Goal: Transaction & Acquisition: Purchase product/service

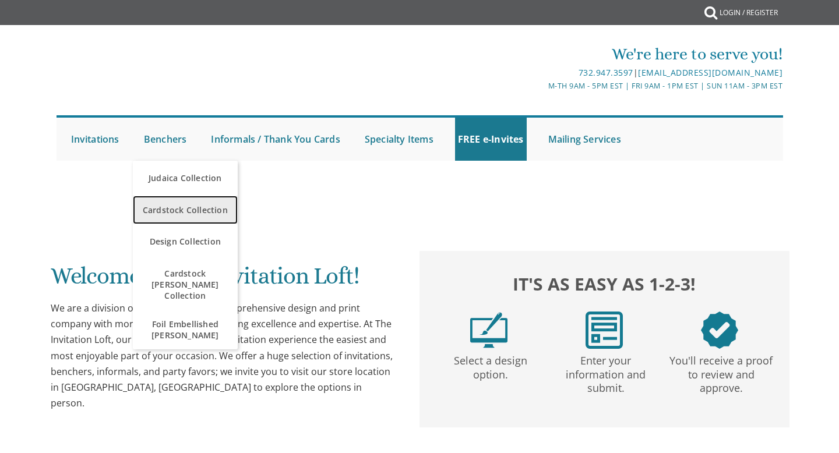
click at [172, 208] on span "Cardstock Collection" at bounding box center [185, 210] width 99 height 23
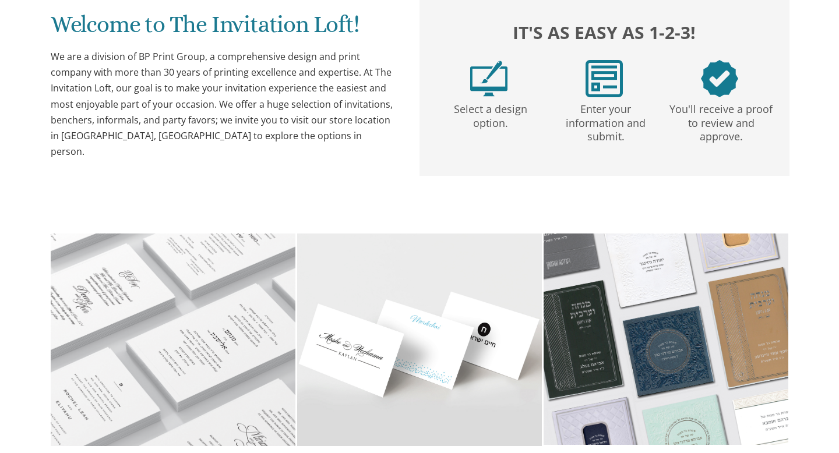
scroll to position [250, 0]
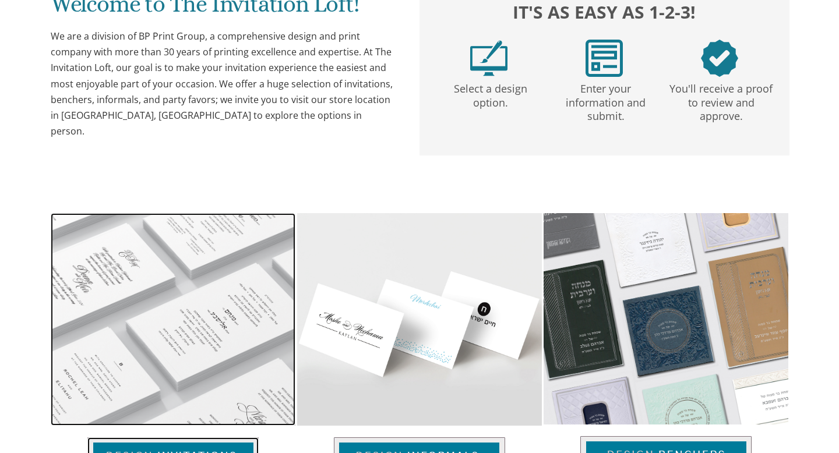
scroll to position [0, 0]
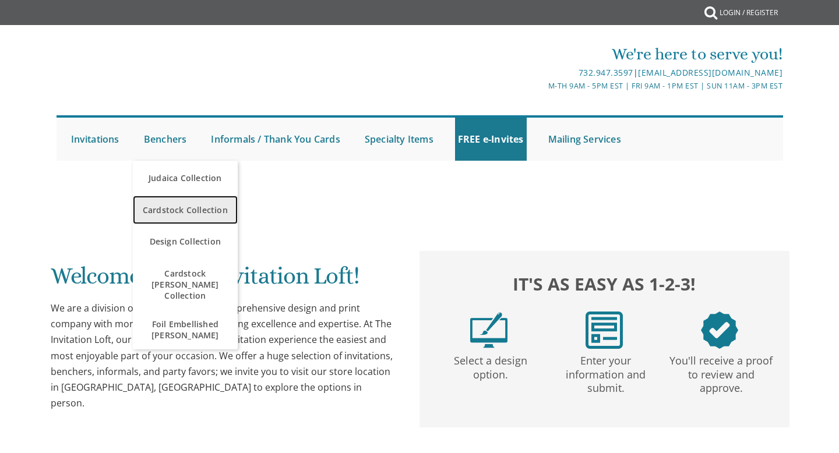
click at [179, 206] on span "Cardstock Collection" at bounding box center [185, 210] width 99 height 23
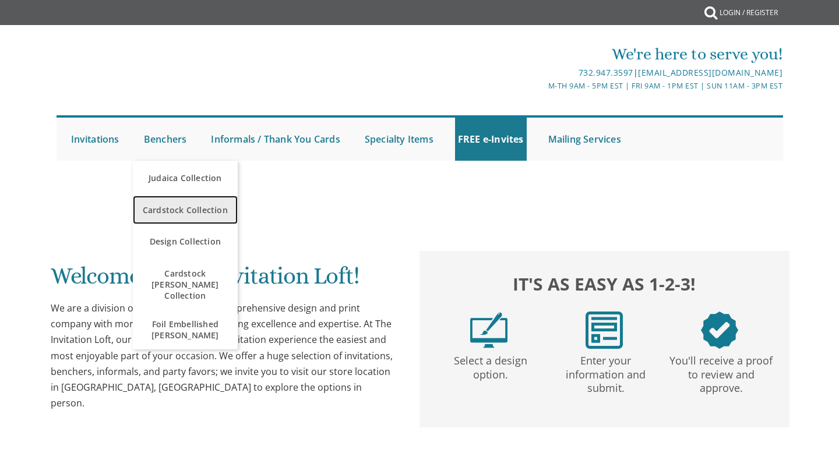
click at [179, 206] on span "Cardstock Collection" at bounding box center [185, 210] width 99 height 23
click at [176, 205] on span "Cardstock Collection" at bounding box center [185, 210] width 99 height 23
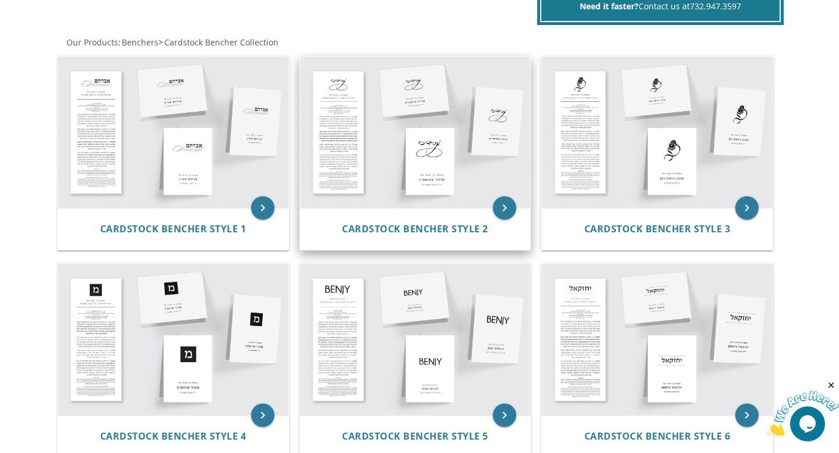
scroll to position [215, 0]
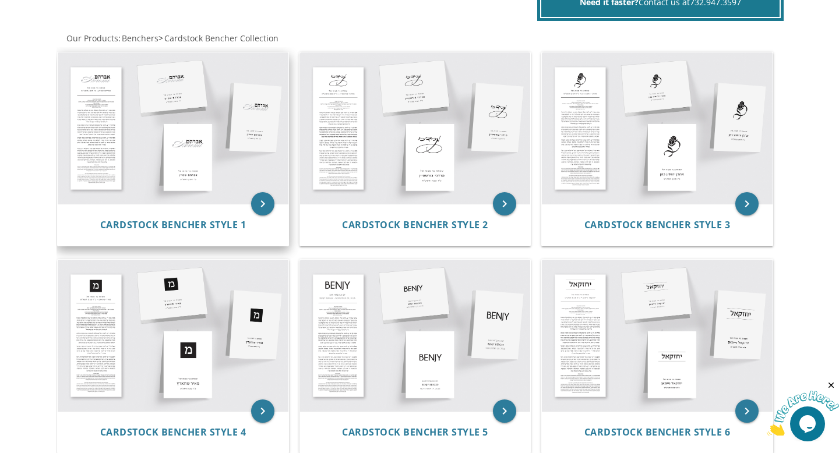
click at [203, 166] on img at bounding box center [173, 127] width 231 height 151
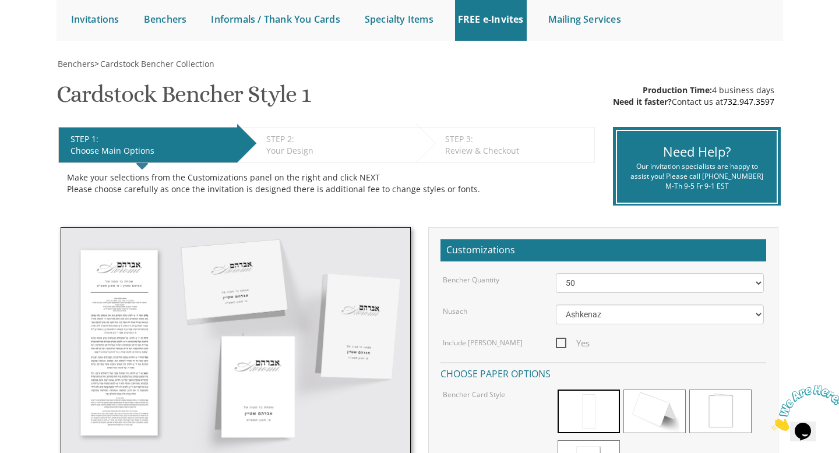
scroll to position [130, 0]
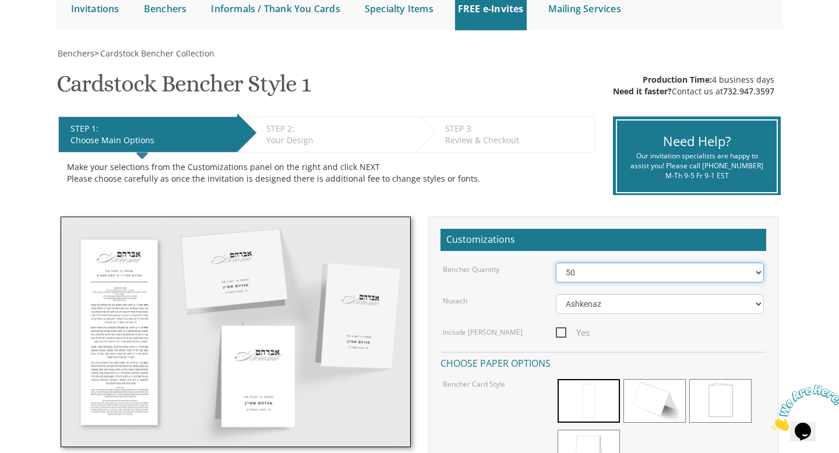
click at [753, 267] on select "50 60 70 80 90 100 125 150 175 200 225 250 275 300 325 350 375 400 425 450 475 …" at bounding box center [660, 273] width 208 height 20
select select "150"
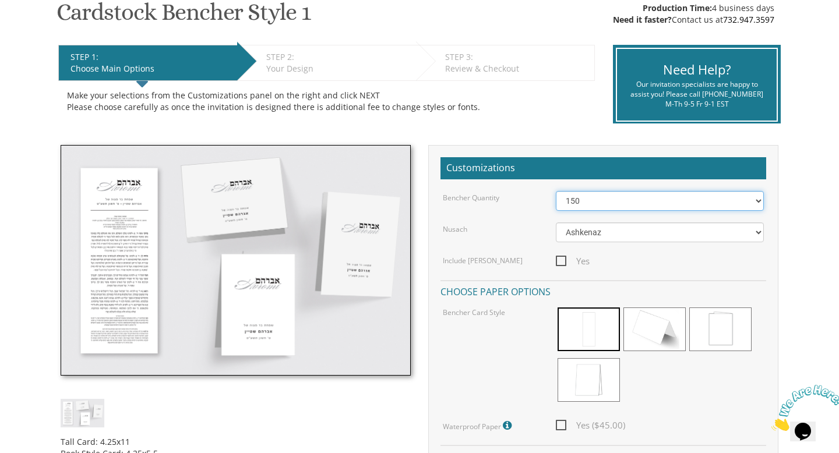
scroll to position [206, 0]
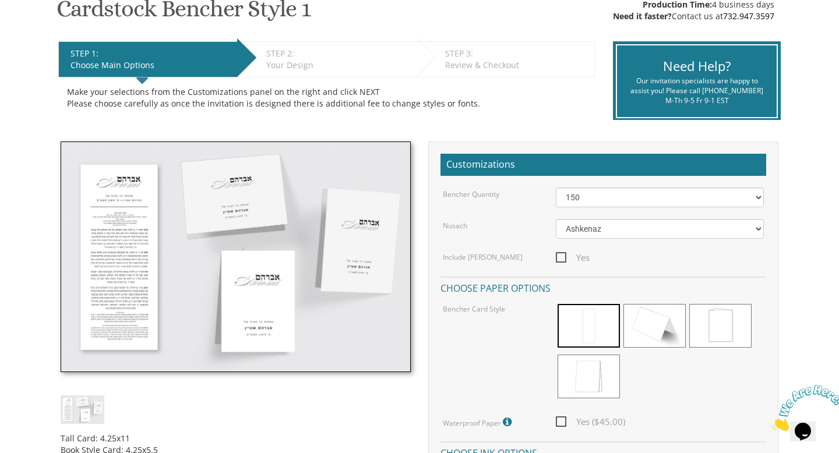
click at [562, 259] on span "Yes" at bounding box center [573, 257] width 34 height 15
click at [562, 259] on input "Yes" at bounding box center [560, 257] width 8 height 8
checkbox input "true"
click at [722, 322] on span at bounding box center [720, 326] width 62 height 44
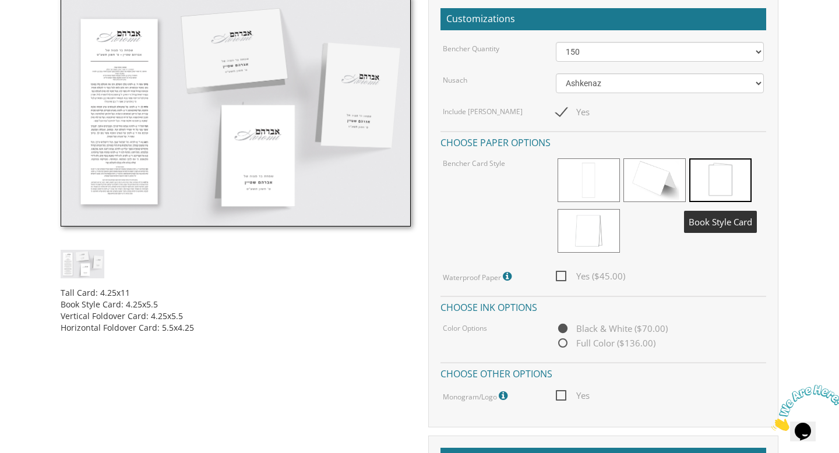
scroll to position [352, 0]
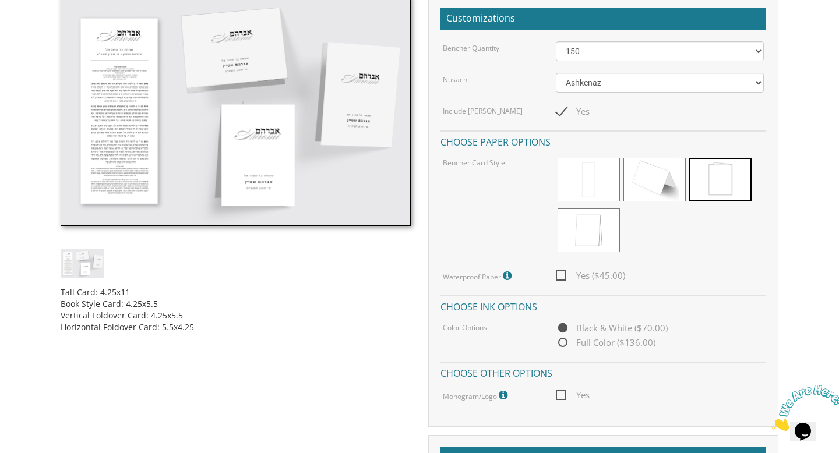
click at [562, 277] on span "Yes ($45.00)" at bounding box center [590, 275] width 69 height 15
click at [562, 277] on input "Yes ($45.00)" at bounding box center [560, 275] width 8 height 8
checkbox input "true"
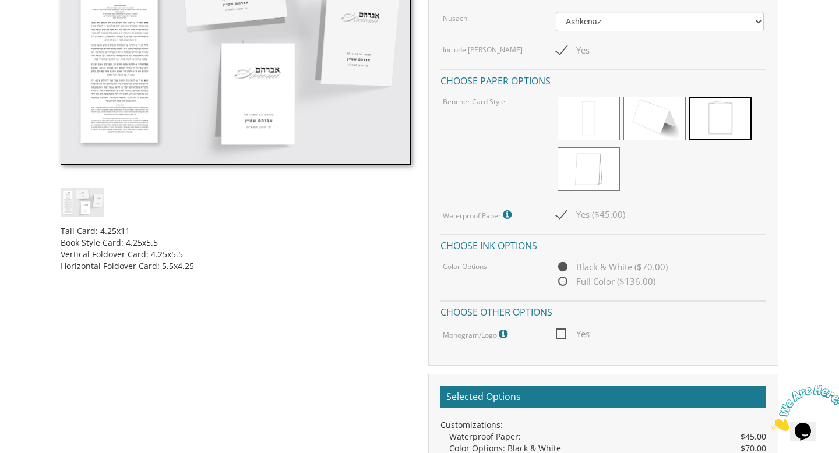
scroll to position [427, 0]
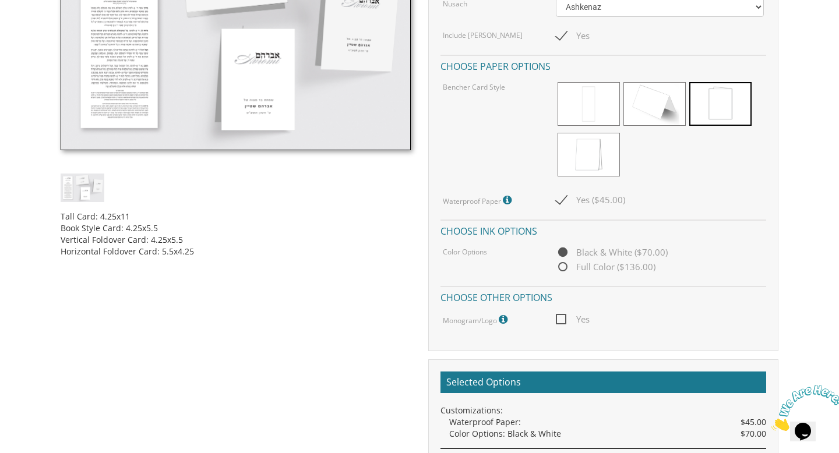
click at [560, 319] on span "Yes" at bounding box center [573, 319] width 34 height 15
click at [560, 319] on input "Yes" at bounding box center [560, 318] width 8 height 8
checkbox input "true"
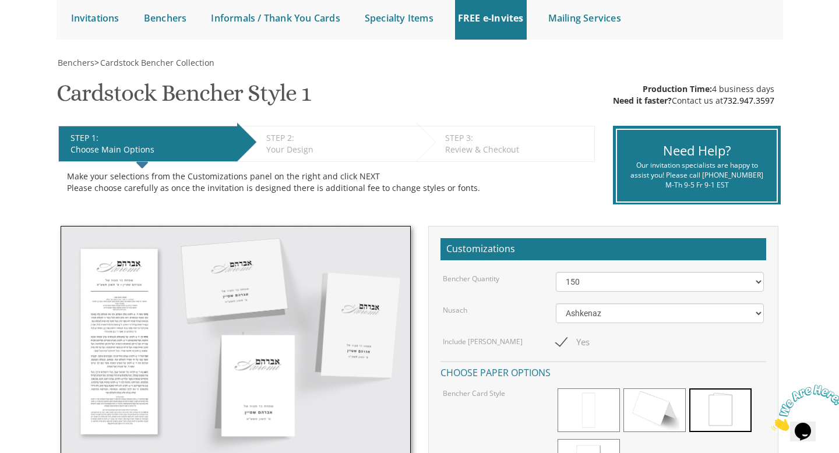
scroll to position [123, 0]
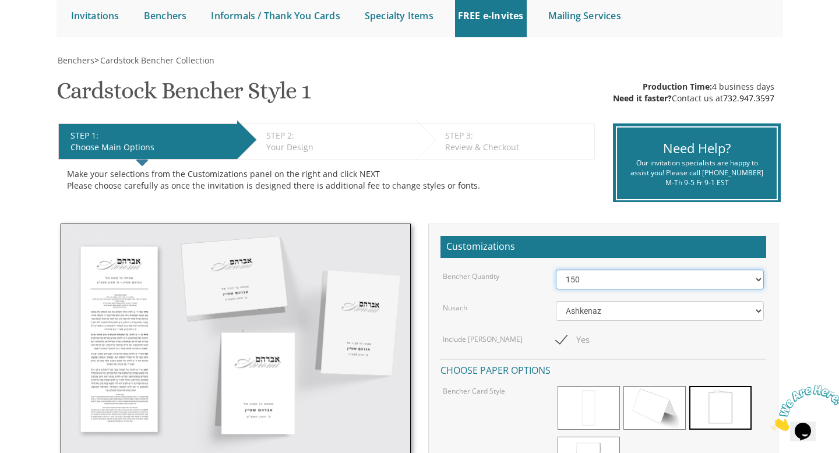
click at [752, 280] on select "50 60 70 80 90 100 125 150 175 200 225 250 275 300 325 350 375 400 425 450 475 …" at bounding box center [660, 280] width 208 height 20
select select "125"
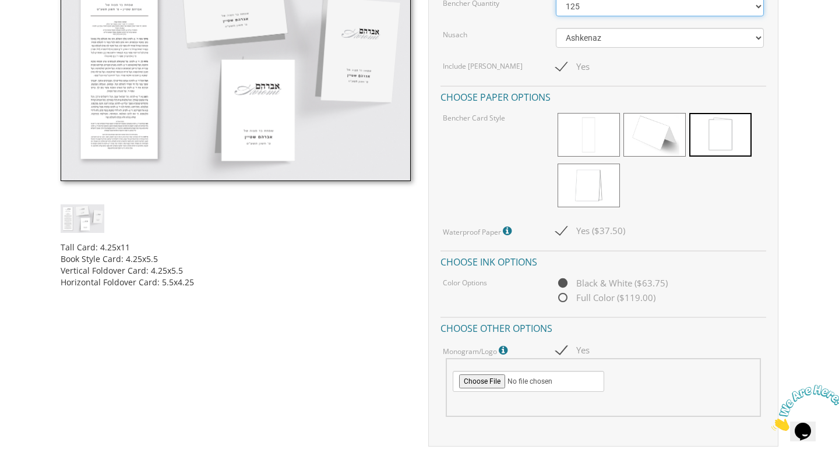
scroll to position [0, 0]
